Goal: Task Accomplishment & Management: Use online tool/utility

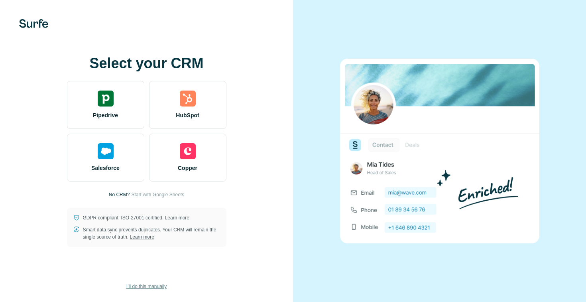
click at [148, 282] on button "I’ll do this manually" at bounding box center [146, 286] width 51 height 12
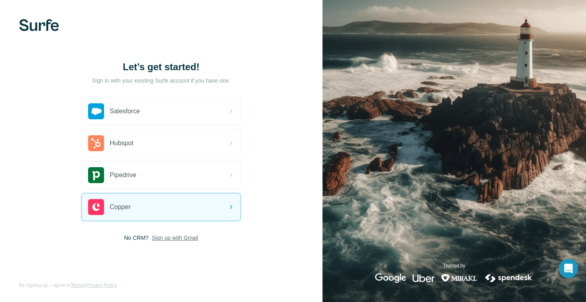
click at [180, 238] on span "Sign up with Gmail" at bounding box center [175, 238] width 47 height 8
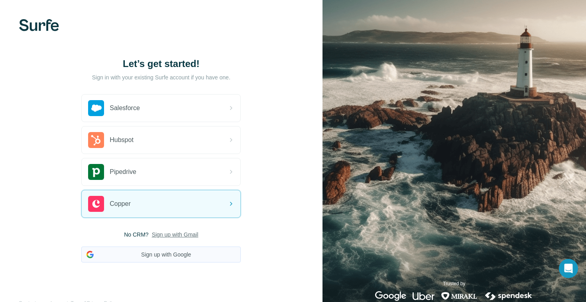
click at [177, 257] on button "Sign up with Google" at bounding box center [161, 254] width 160 height 16
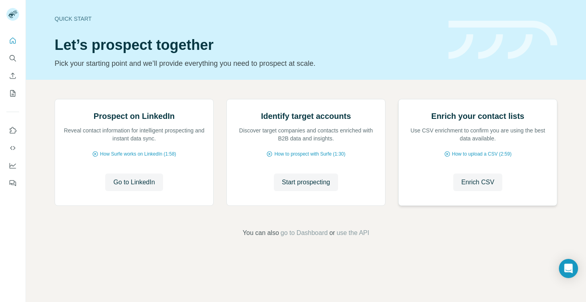
scroll to position [43, 0]
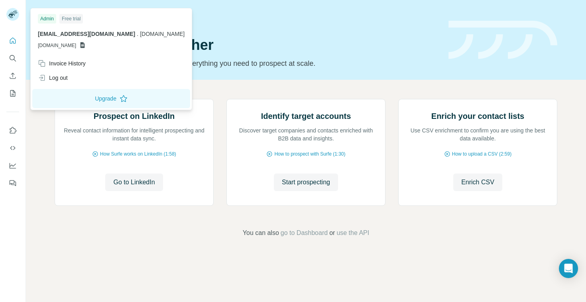
click at [16, 14] on rect at bounding box center [12, 14] width 13 height 13
click at [9, 57] on icon "Search" at bounding box center [13, 58] width 8 height 8
